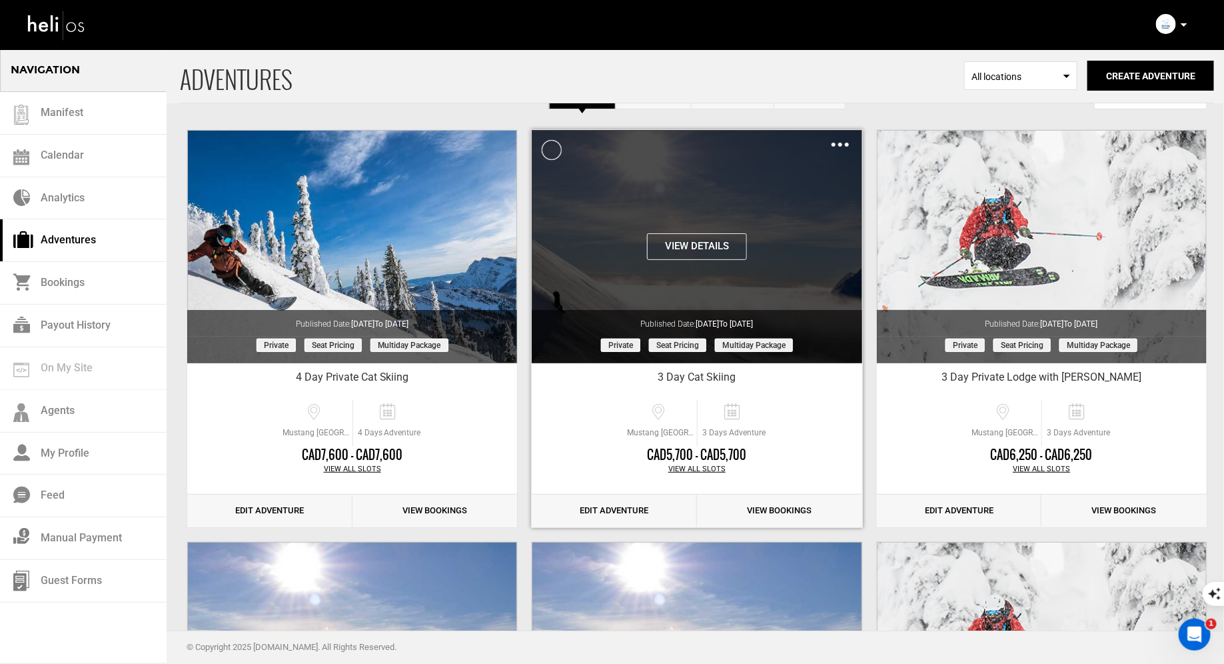
click at [708, 249] on button "View Details" at bounding box center [697, 246] width 100 height 27
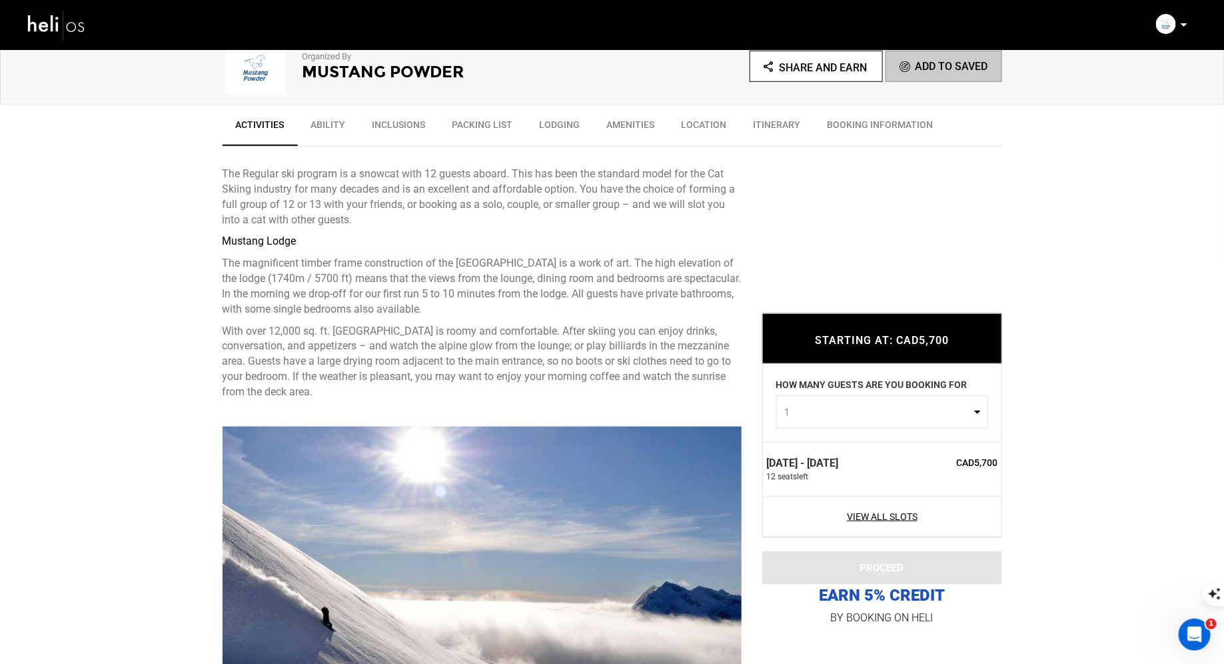
scroll to position [414, 0]
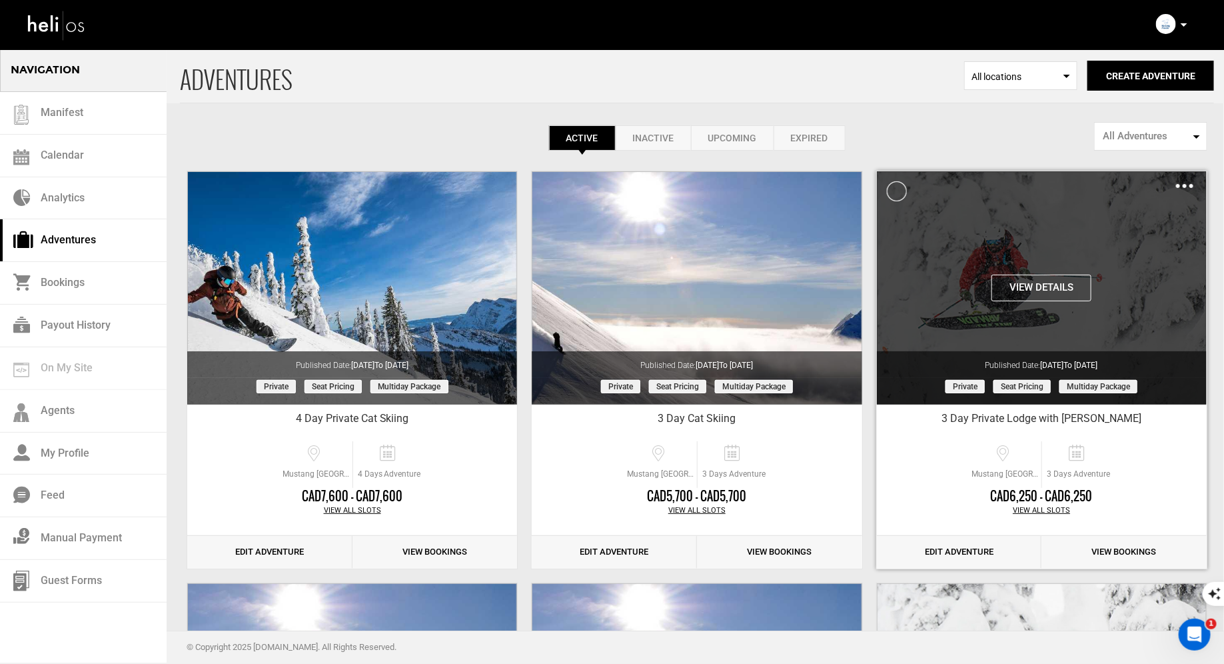
click at [1045, 282] on button "View Details" at bounding box center [1041, 287] width 100 height 27
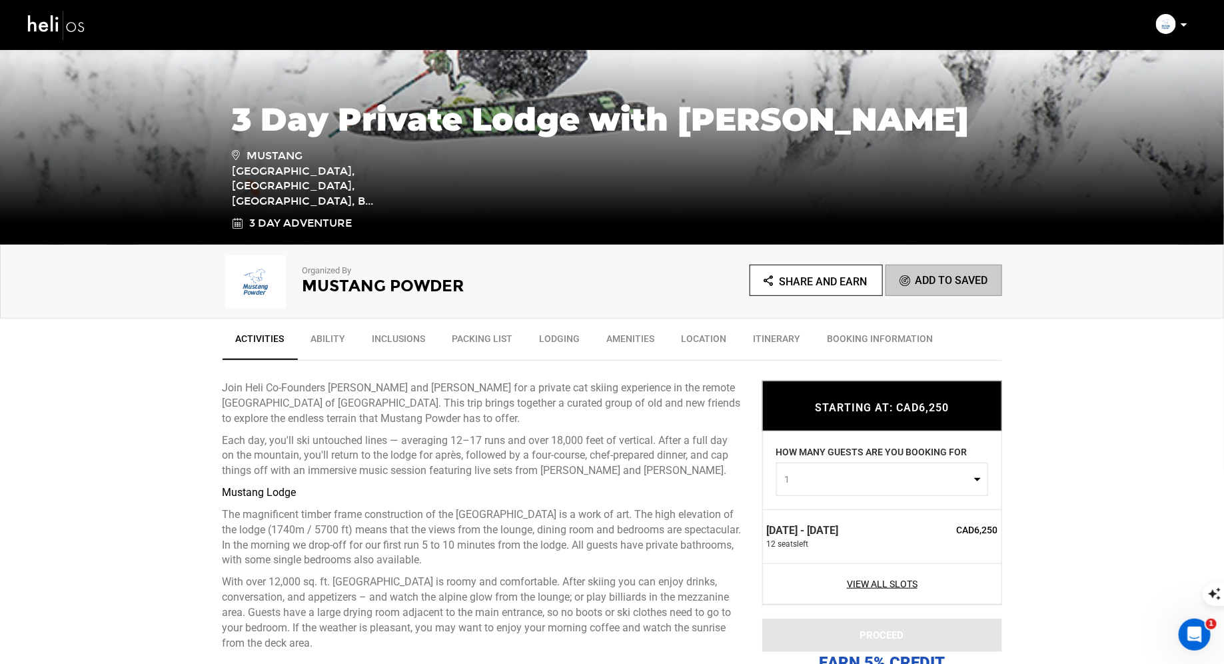
scroll to position [200, 0]
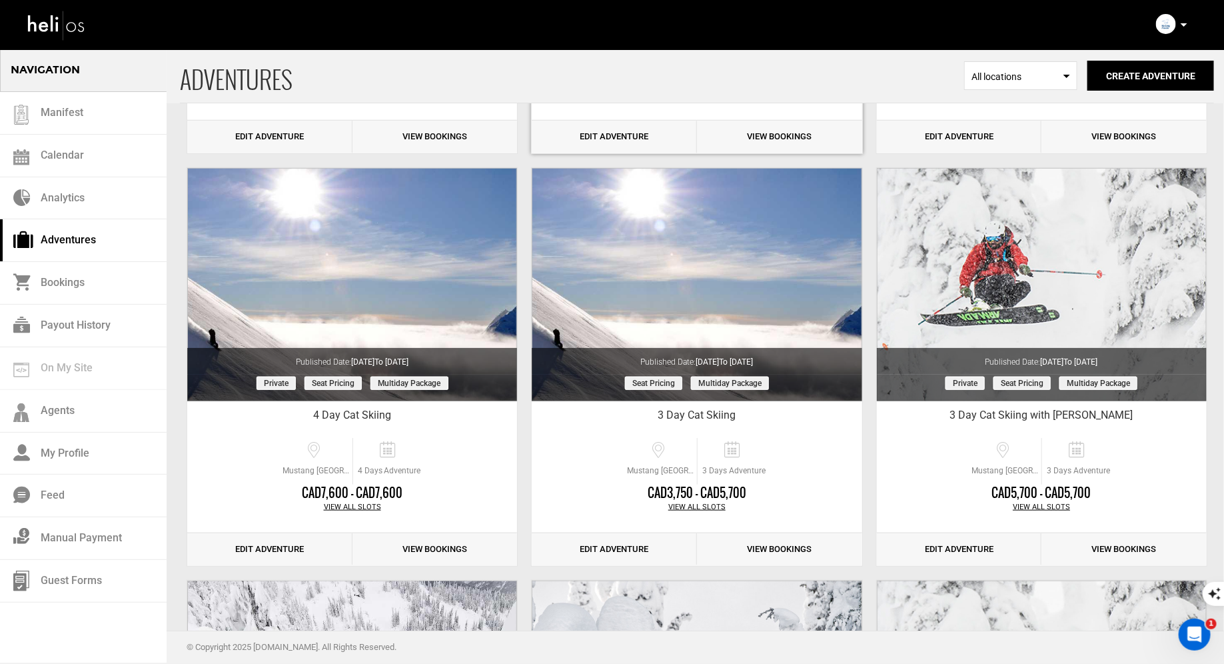
scroll to position [443, 0]
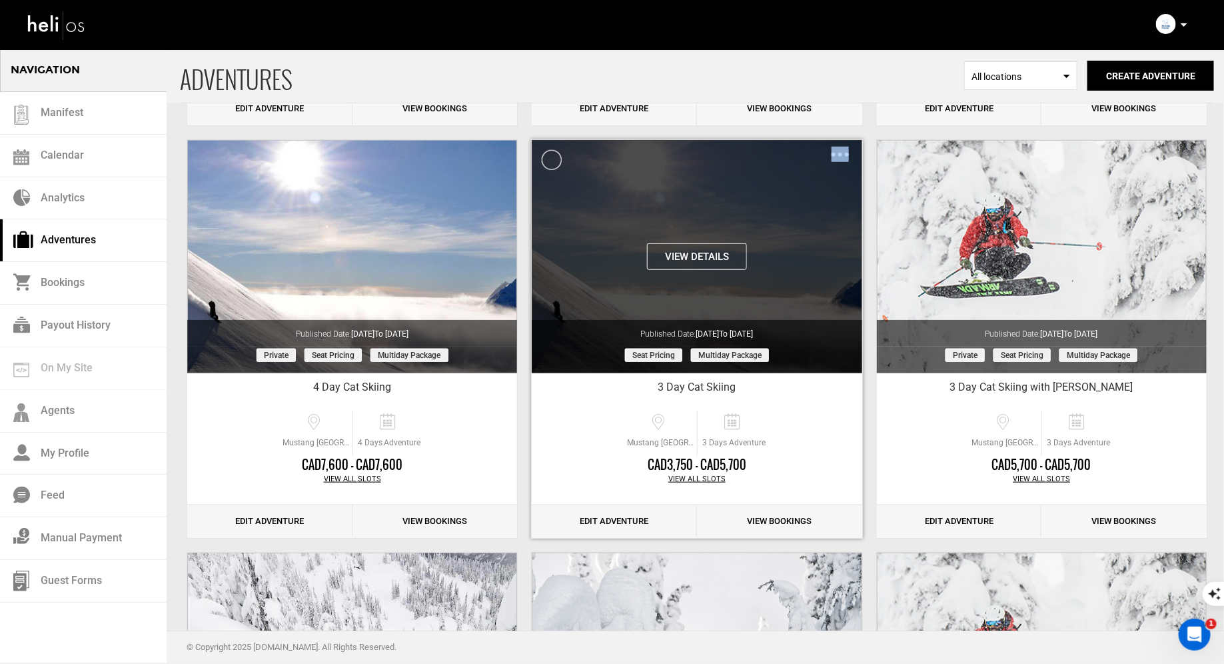
click at [692, 242] on div "View Details Clone De-Activate Share Delete" at bounding box center [697, 256] width 330 height 233
click at [690, 254] on button "View Details" at bounding box center [697, 256] width 100 height 27
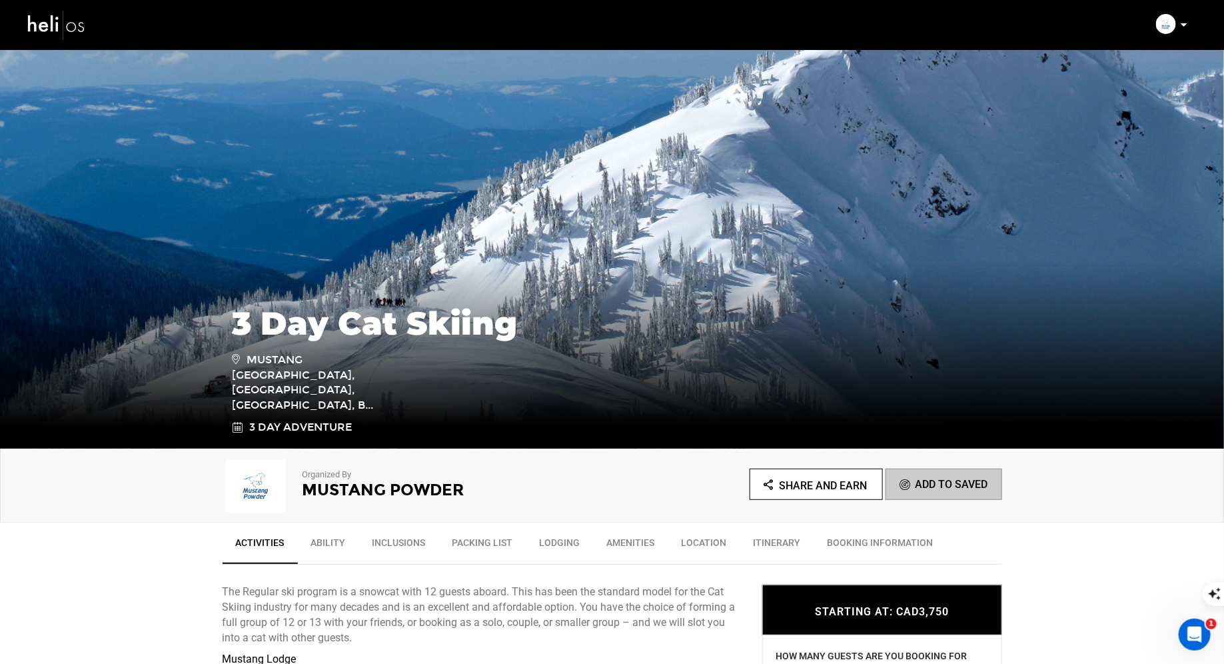
scroll to position [212, 0]
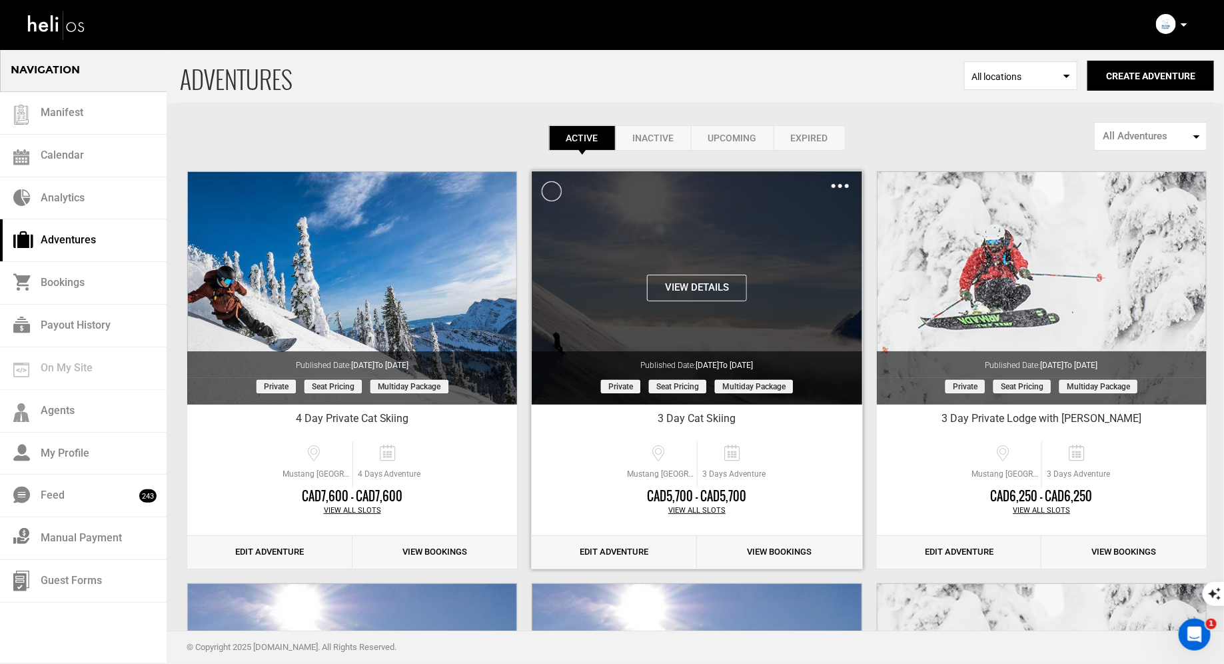
click at [704, 289] on button "View Details" at bounding box center [697, 287] width 100 height 27
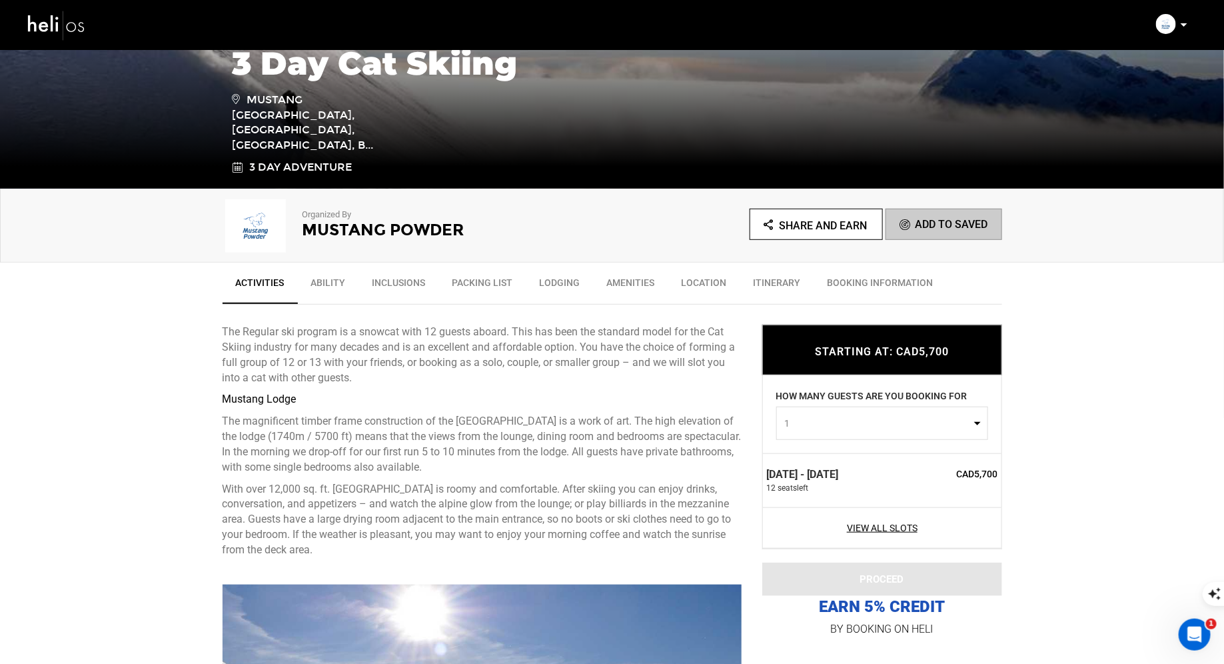
scroll to position [278, 0]
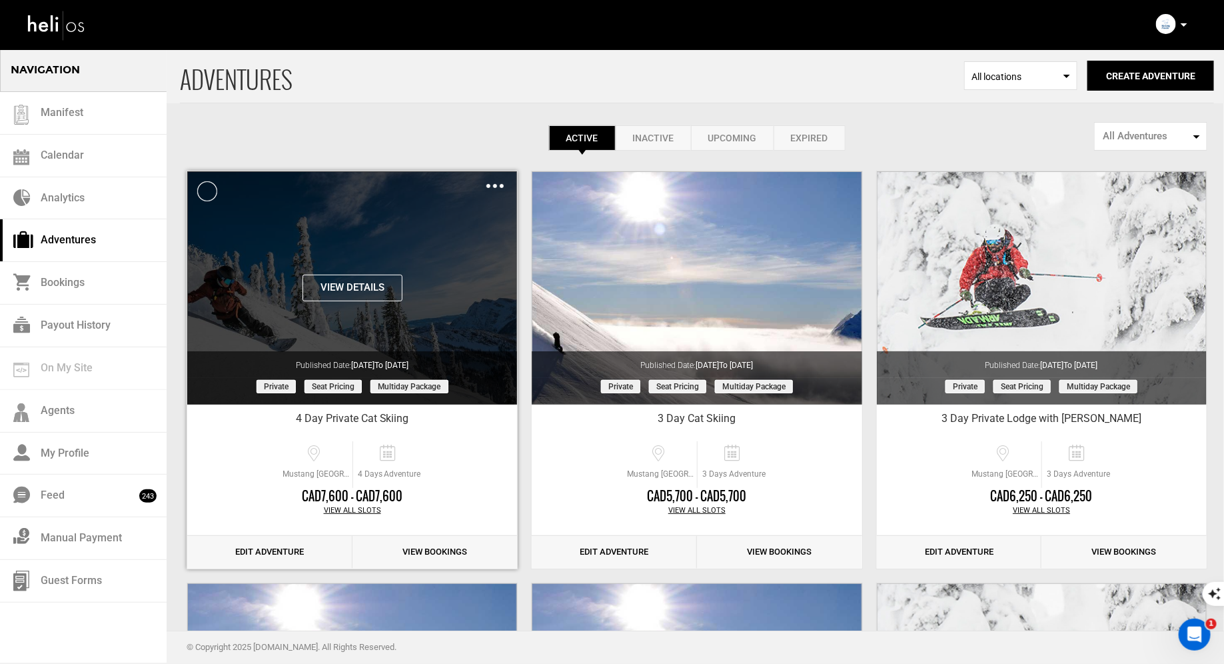
click at [361, 288] on button "View Details" at bounding box center [352, 287] width 100 height 27
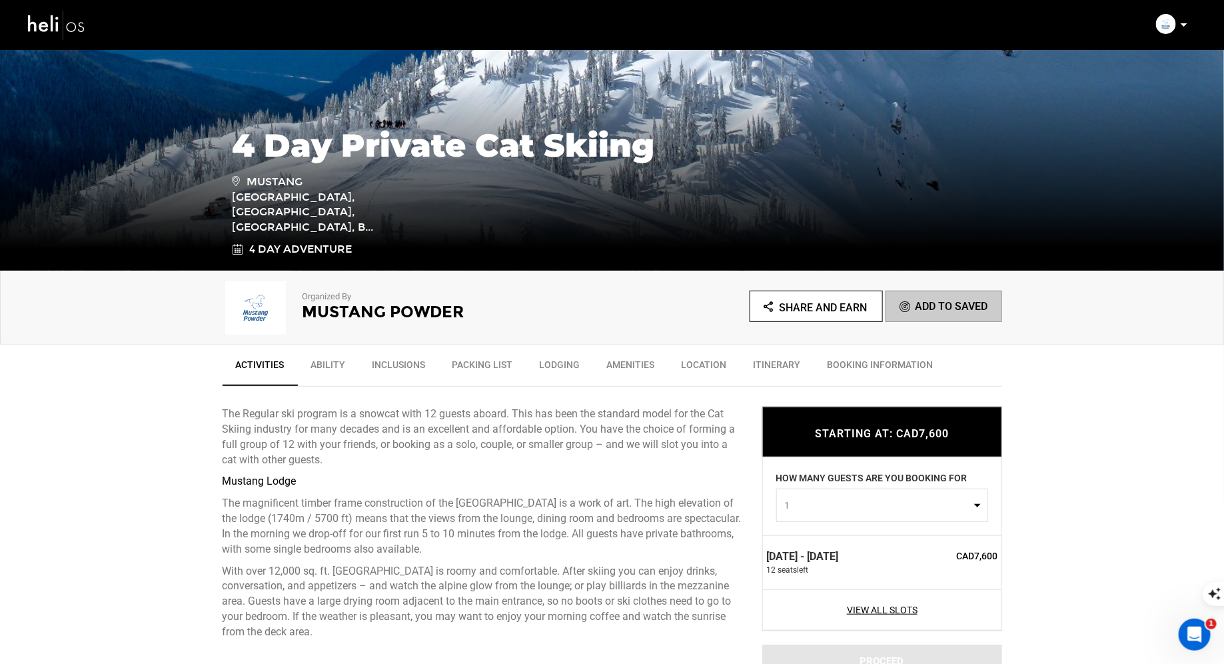
scroll to position [434, 0]
